Goal: Use online tool/utility: Utilize a website feature to perform a specific function

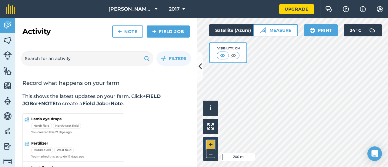
click at [210, 144] on button "+" at bounding box center [210, 144] width 9 height 9
click at [209, 145] on button "+" at bounding box center [210, 144] width 9 height 9
click at [209, 149] on button "+" at bounding box center [210, 144] width 9 height 9
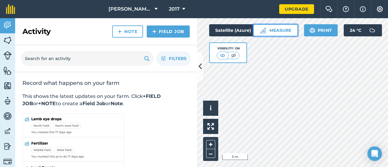
click at [260, 30] on img at bounding box center [263, 30] width 6 height 6
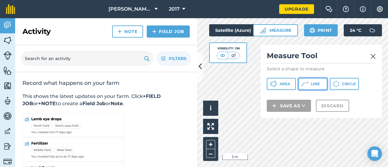
click at [310, 81] on button "Line" at bounding box center [312, 84] width 29 height 12
click at [374, 54] on img at bounding box center [373, 56] width 5 height 7
